Goal: Task Accomplishment & Management: Manage account settings

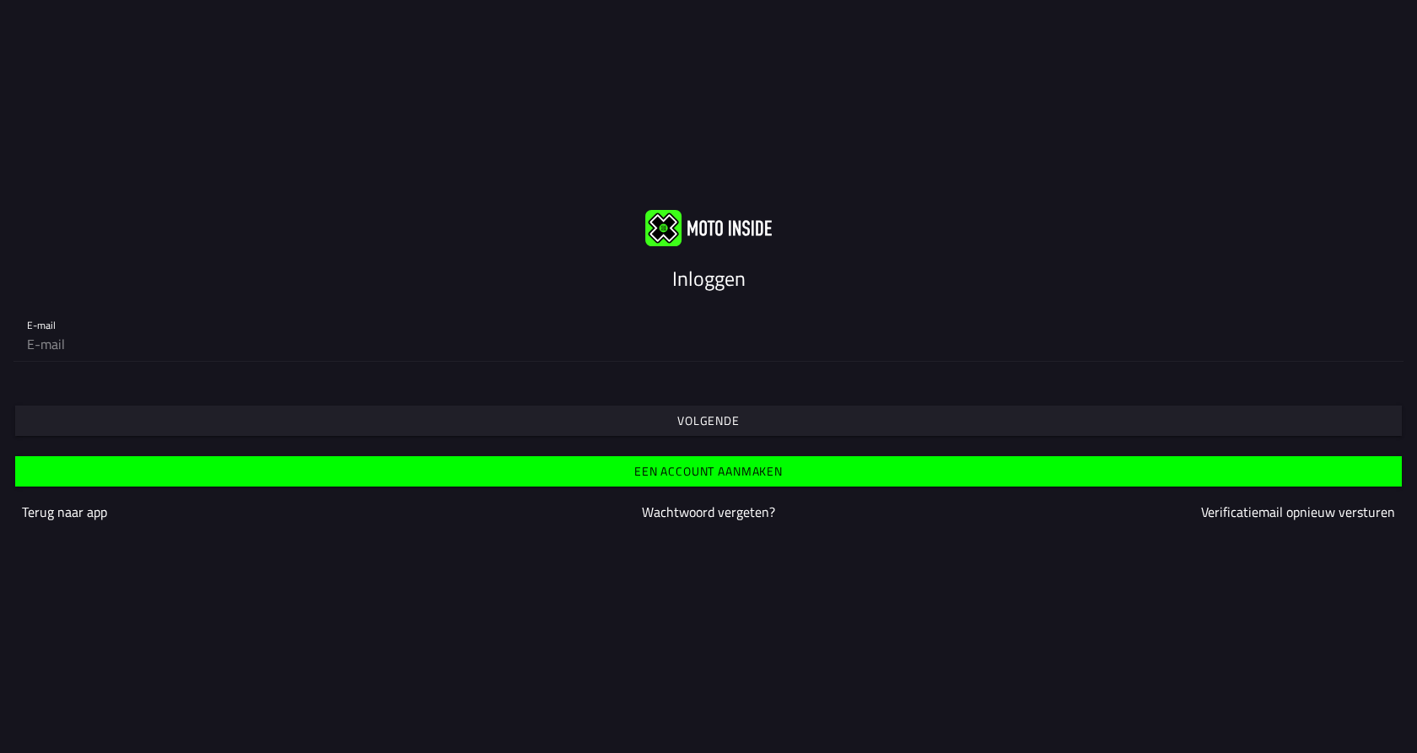
click at [0, 0] on slot "Inloggen" at bounding box center [0, 0] width 0 height 0
type input "lm.mittelmeijer@live.nl"
click at [305, 429] on span "Volgende" at bounding box center [708, 421] width 1361 height 30
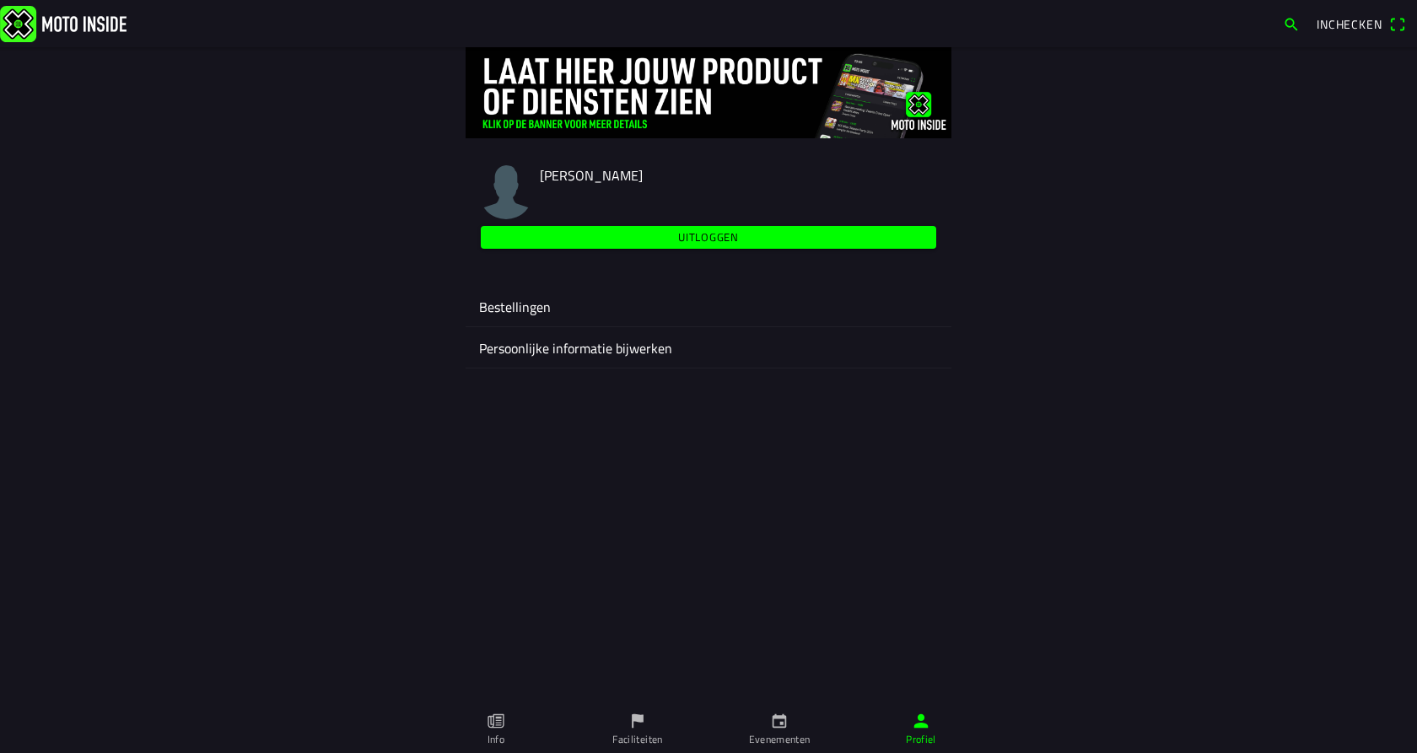
click at [784, 724] on icon "calendar" at bounding box center [779, 721] width 19 height 19
